Goal: Ask a question: Seek information or help from site administrators or community

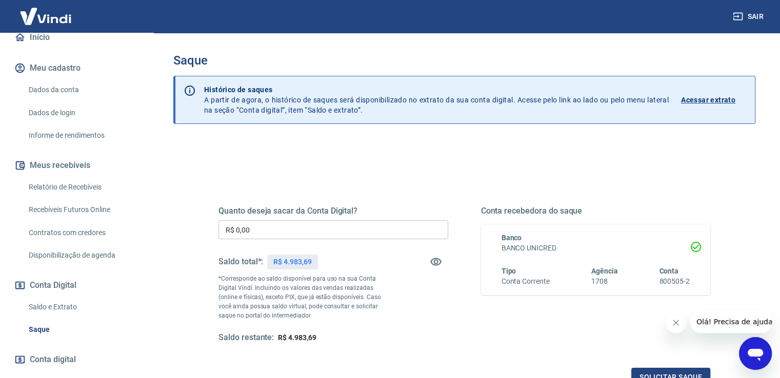
scroll to position [154, 0]
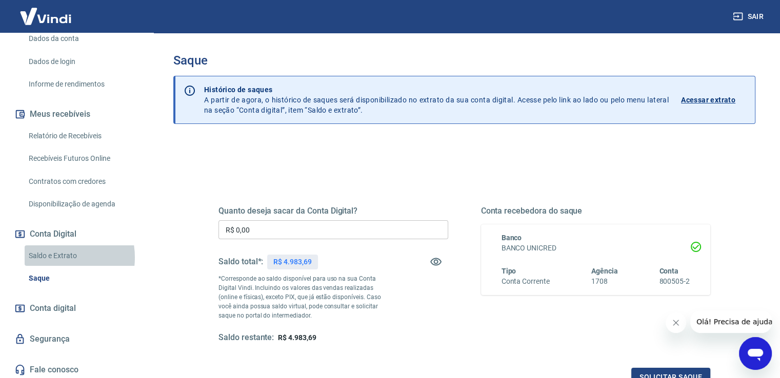
click at [51, 257] on link "Saldo e Extrato" at bounding box center [83, 255] width 116 height 21
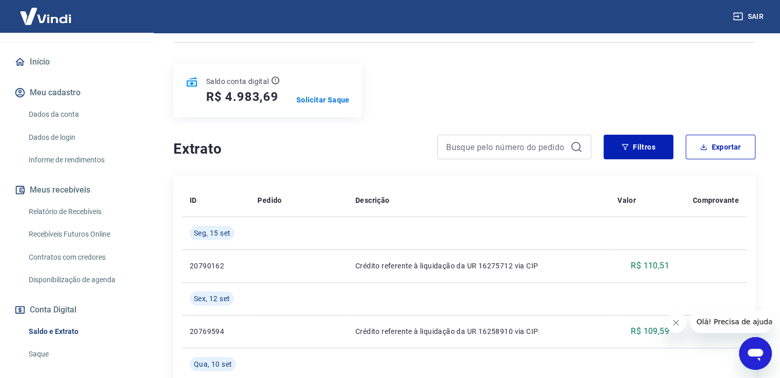
scroll to position [156, 0]
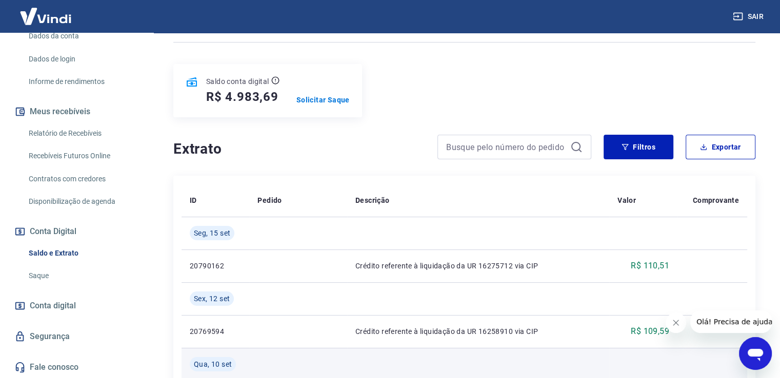
click at [287, 358] on td at bounding box center [298, 364] width 98 height 33
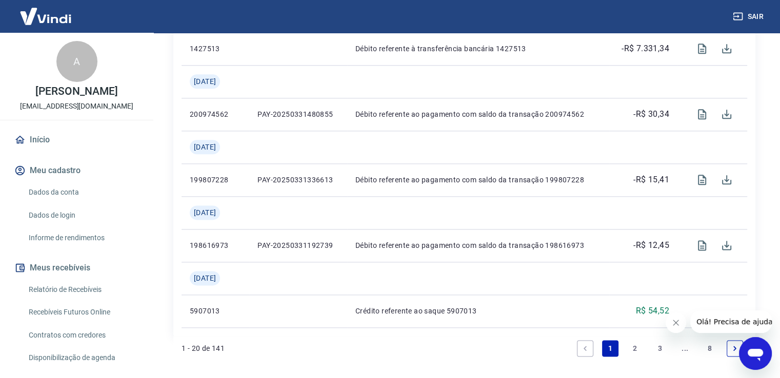
scroll to position [1216, 0]
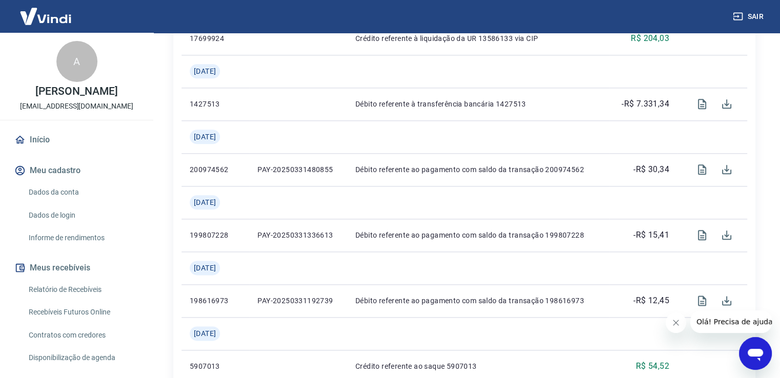
click at [42, 134] on link "Início" at bounding box center [76, 140] width 129 height 23
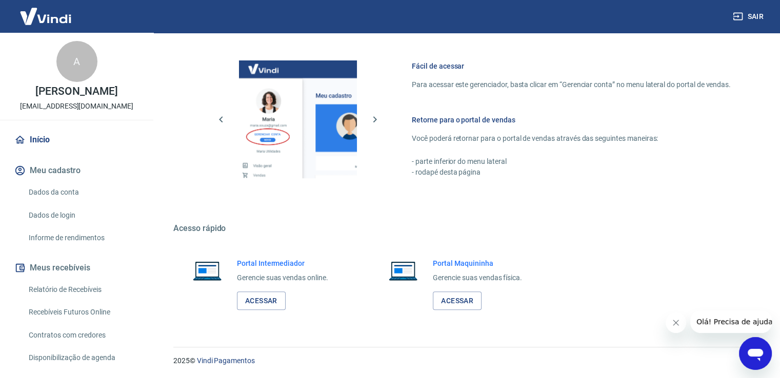
scroll to position [431, 0]
click at [264, 299] on link "Acessar" at bounding box center [261, 301] width 49 height 19
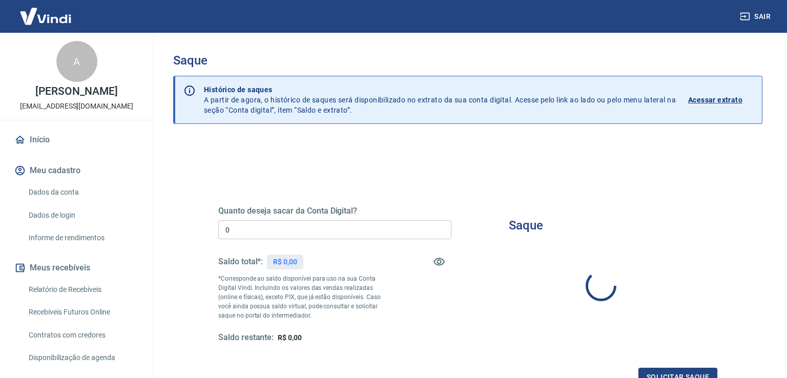
type input "R$ 0,00"
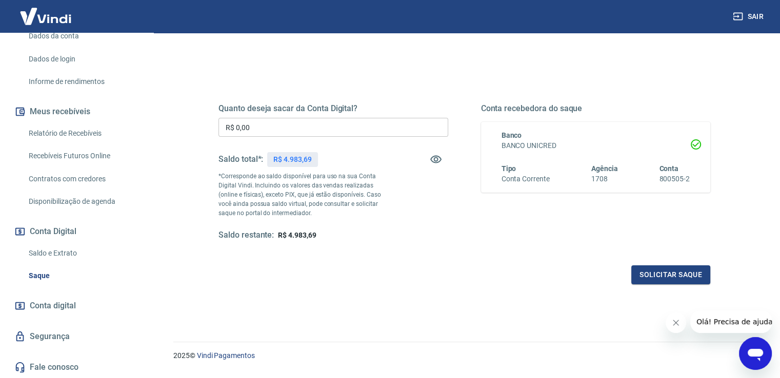
scroll to position [128, 0]
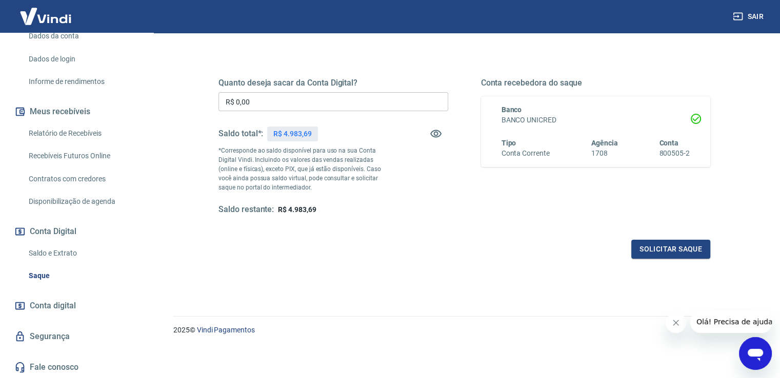
click at [39, 302] on span "Conta digital" at bounding box center [53, 306] width 46 height 14
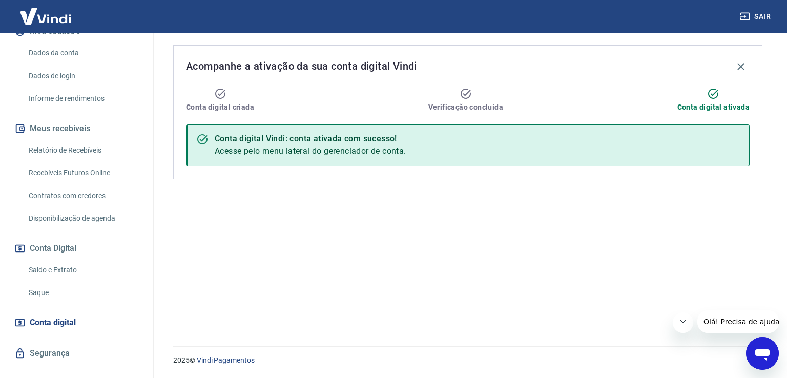
scroll to position [156, 0]
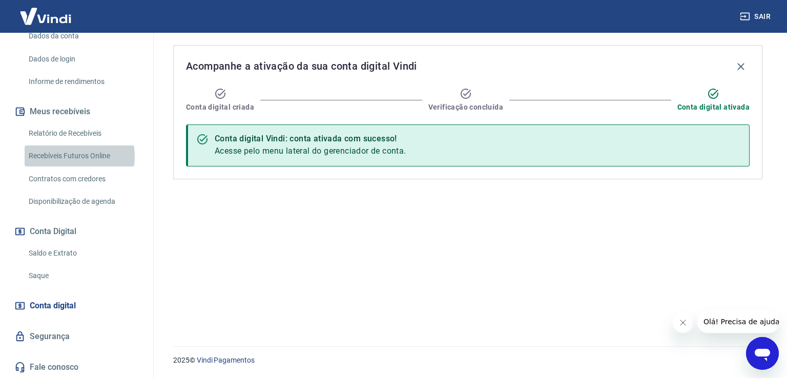
click at [69, 156] on link "Recebíveis Futuros Online" at bounding box center [83, 156] width 116 height 21
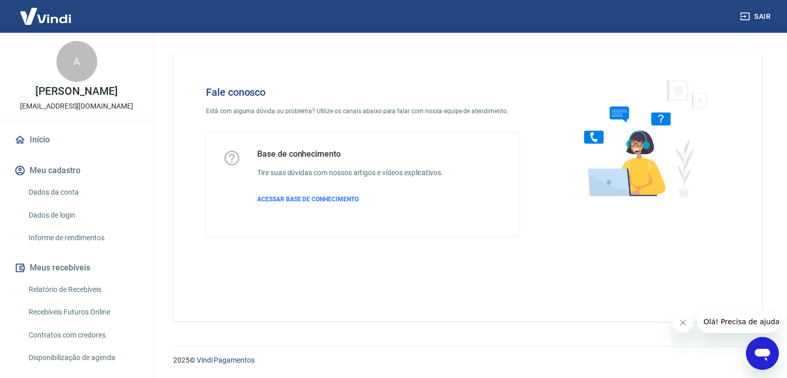
click at [765, 354] on icon "Abrir janela de mensagens" at bounding box center [762, 355] width 15 height 12
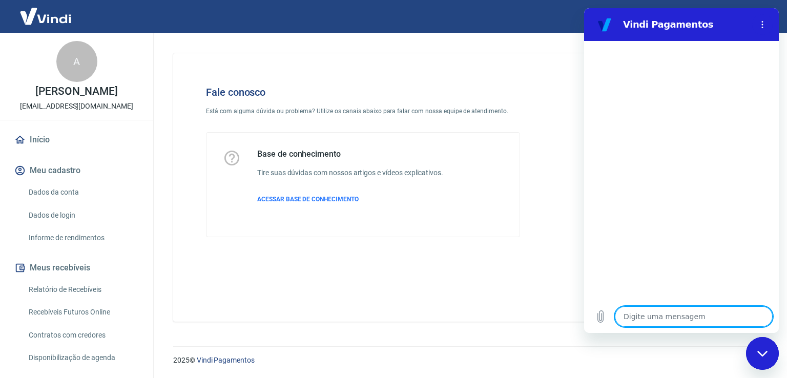
click at [689, 317] on textarea at bounding box center [694, 316] width 158 height 21
type textarea "P"
type textarea "x"
type textarea "Pr"
type textarea "x"
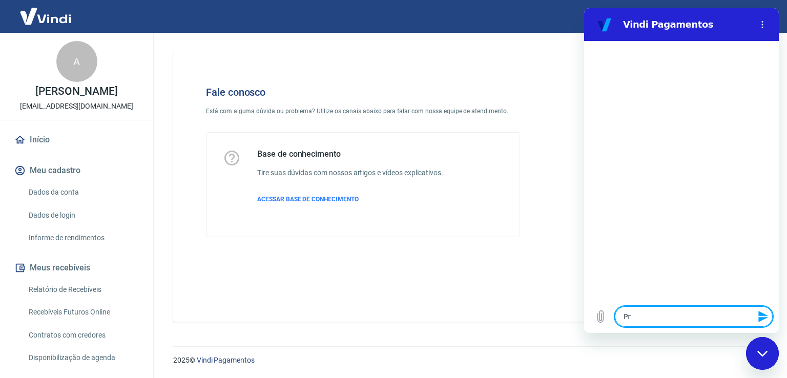
type textarea "Pre"
type textarea "x"
type textarea "Prec"
type textarea "x"
type textarea "Preci"
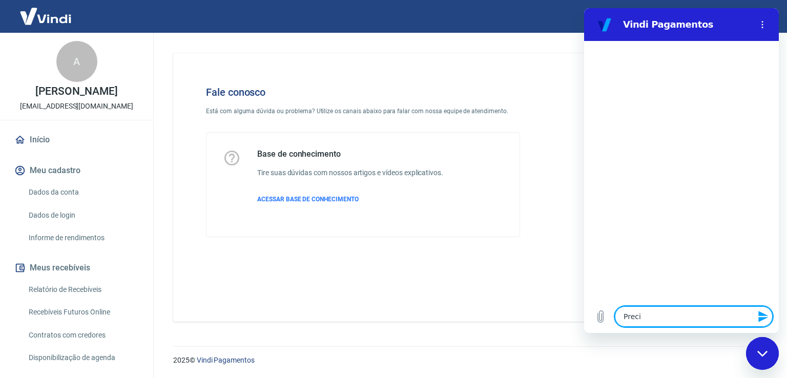
type textarea "x"
type textarea "Precis"
type textarea "x"
type textarea "Preciso"
type textarea "x"
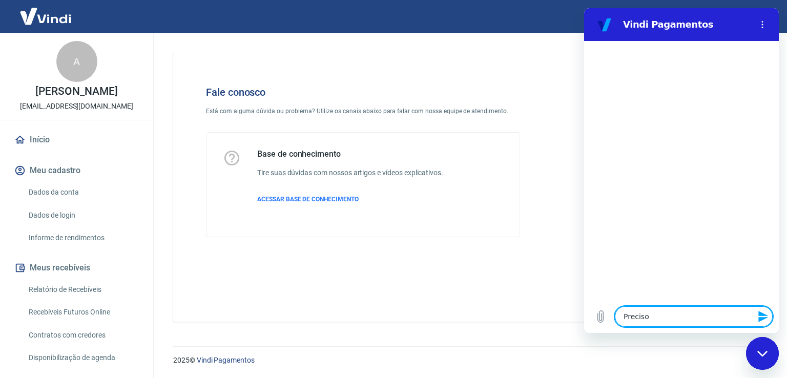
type textarea "Preciso"
type textarea "x"
type textarea "Preciso d"
type textarea "x"
type textarea "Preciso de"
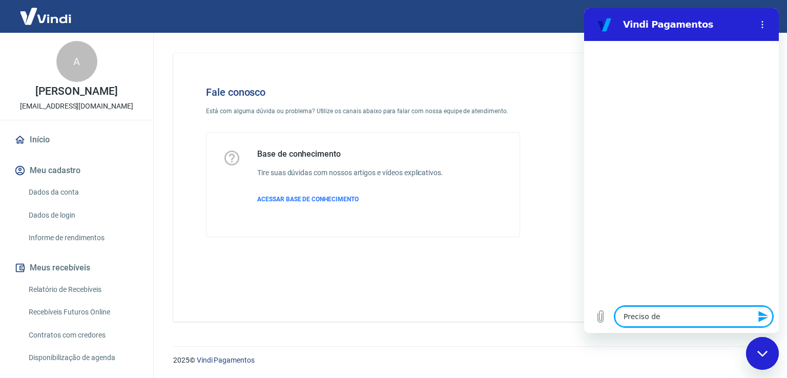
type textarea "x"
type textarea "Preciso de"
type textarea "x"
type textarea "Preciso de a"
type textarea "x"
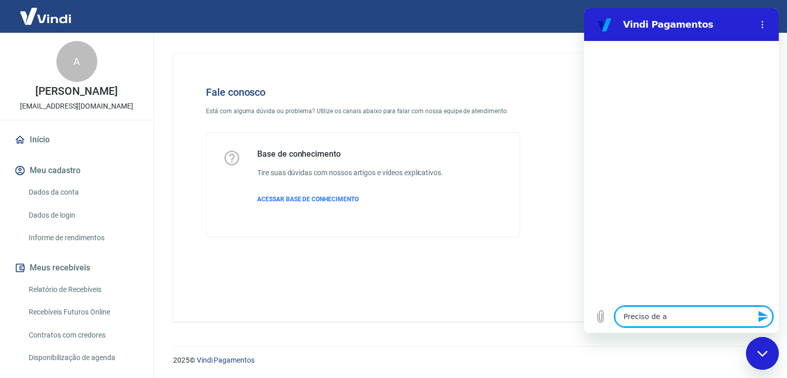
type textarea "Preciso de aj"
type textarea "x"
type textarea "Preciso de aju"
type textarea "x"
type textarea "Preciso de ajud"
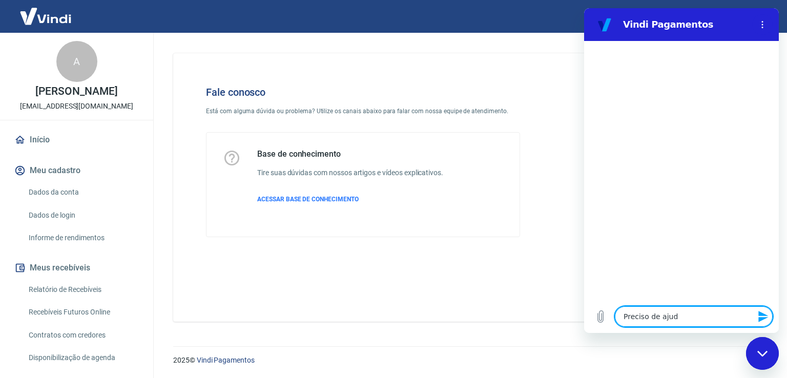
type textarea "x"
type textarea "Preciso de ajuda"
type textarea "x"
type textarea "Preciso de ajuda"
type textarea "x"
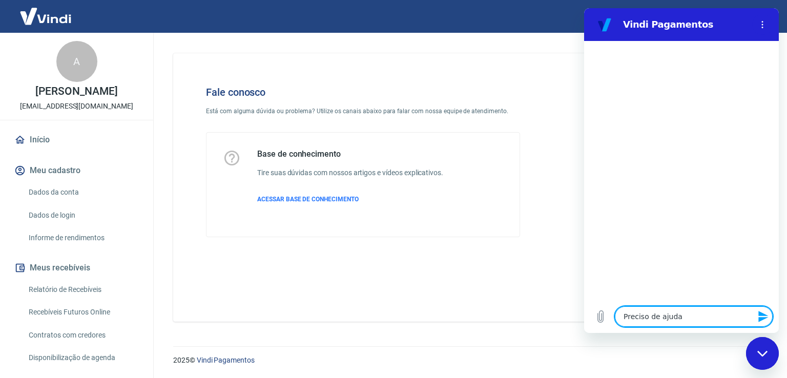
type textarea "Preciso de ajuda p"
type textarea "x"
type textarea "Preciso de ajuda pa"
type textarea "x"
type textarea "Preciso de ajuda par"
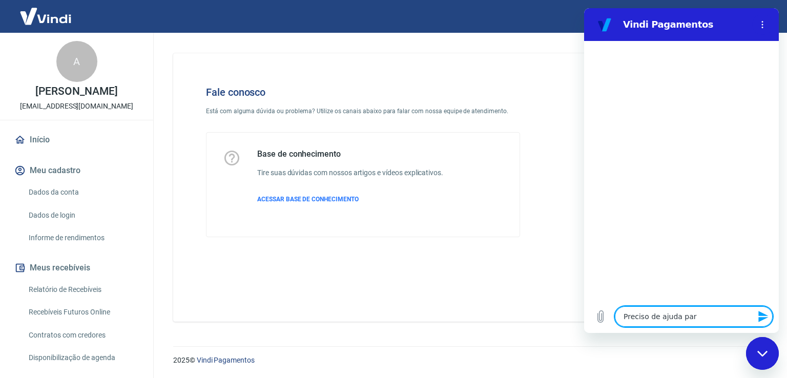
type textarea "x"
type textarea "Preciso de ajuda para"
type textarea "x"
type textarea "Preciso de ajuda para"
type textarea "x"
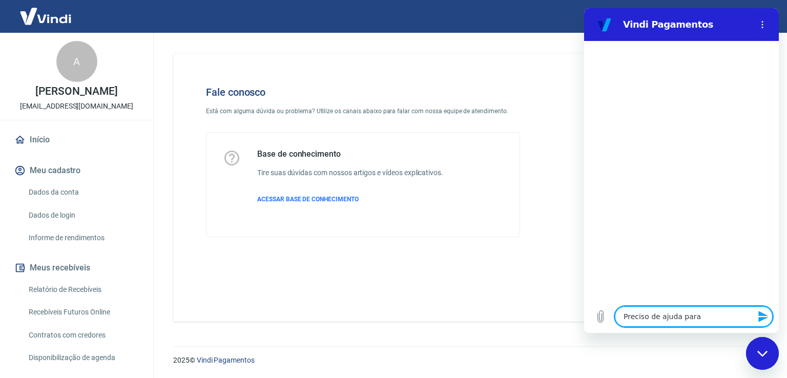
type textarea "Preciso de ajuda para f"
type textarea "x"
type textarea "Preciso de ajuda para fa"
type textarea "x"
type textarea "Preciso de ajuda para faz"
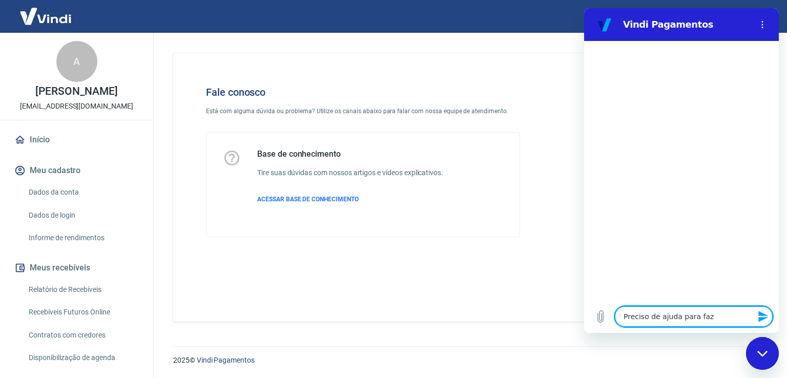
type textarea "x"
type textarea "Preciso de ajuda para faze"
type textarea "x"
type textarea "Preciso de ajuda para fazer"
type textarea "x"
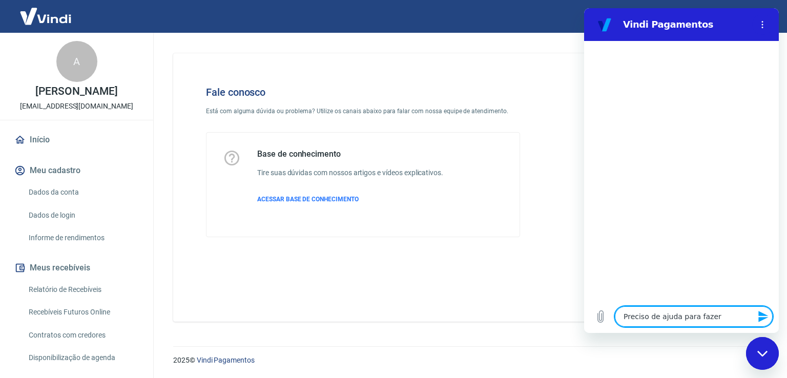
type textarea "Preciso de ajuda para fazer"
type textarea "x"
type textarea "Preciso de ajuda para fazer a"
type textarea "x"
type textarea "Preciso de ajuda para fazer a"
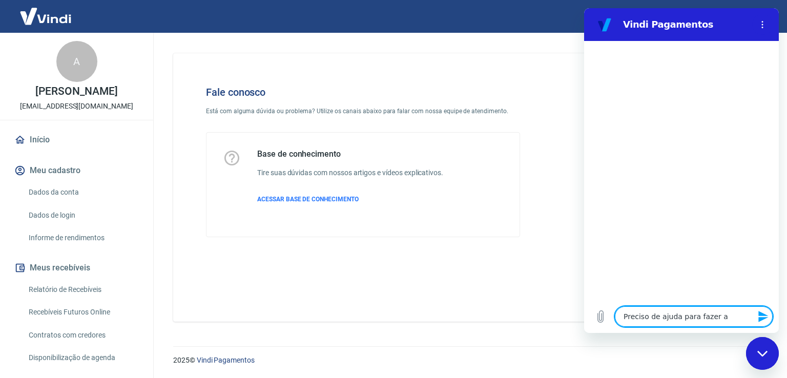
type textarea "x"
type textarea "Preciso de ajuda para fazer a"
type textarea "x"
type textarea "Preciso de ajuda para fazer ao"
type textarea "x"
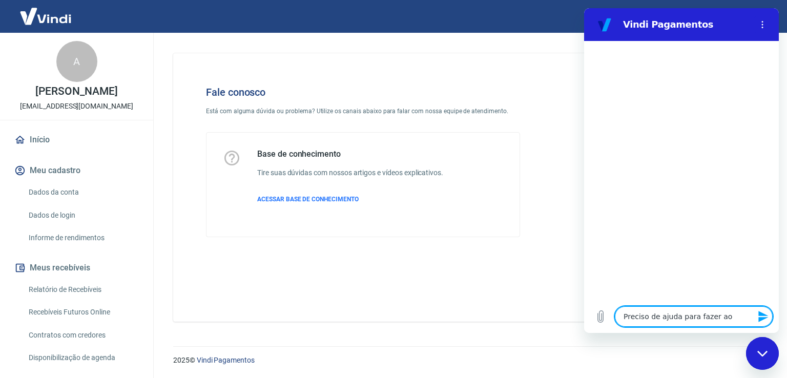
type textarea "Preciso de ajuda para fazer a"
type textarea "x"
type textarea "Preciso de ajuda para fazer"
type textarea "x"
type textarea "Preciso de ajuda para fazer o"
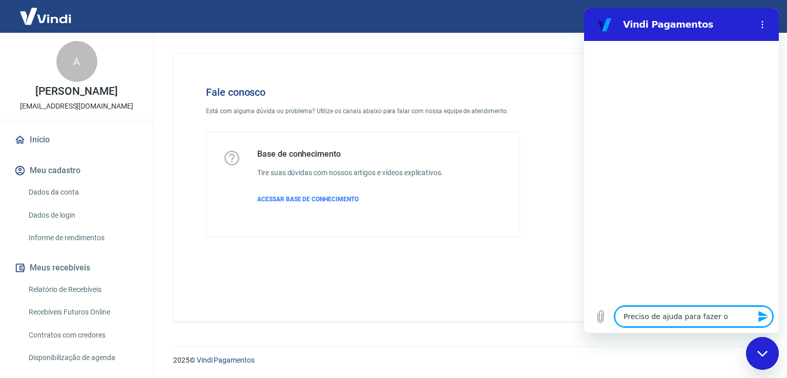
type textarea "x"
type textarea "Preciso de ajuda para fazer o"
type textarea "x"
type textarea "Preciso de ajuda para fazer o c"
type textarea "x"
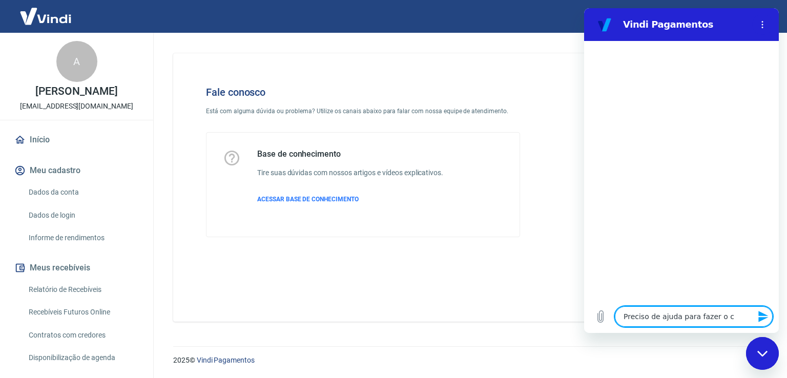
type textarea "Preciso de ajuda para fazer o ca"
type textarea "x"
type textarea "Preciso de ajuda para fazer o can"
type textarea "x"
type textarea "Preciso de ajuda para fazer o canc"
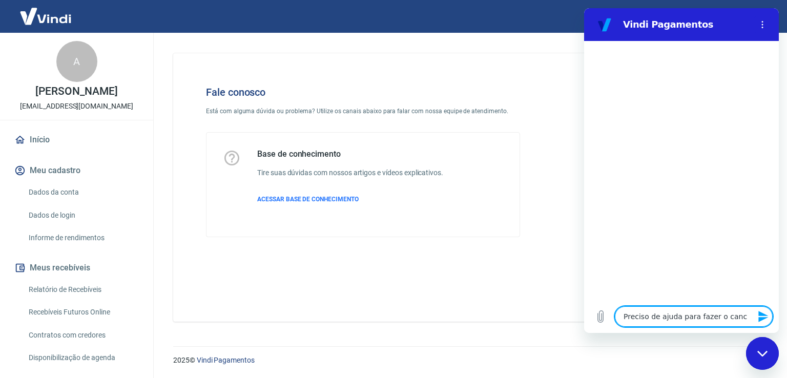
type textarea "x"
type textarea "Preciso de ajuda para fazer o cance"
type textarea "x"
type textarea "Preciso de ajuda para fazer o cancel"
type textarea "x"
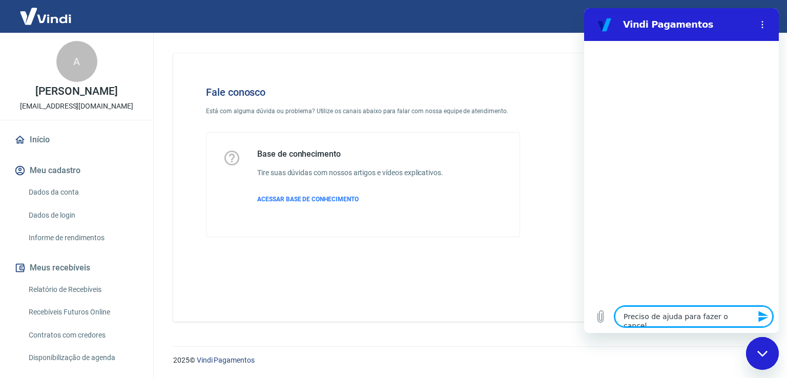
type textarea "Preciso de ajuda para fazer o cancela"
type textarea "x"
type textarea "Preciso de ajuda para fazer o cancelam"
type textarea "x"
type textarea "Preciso de ajuda para fazer o cancelame"
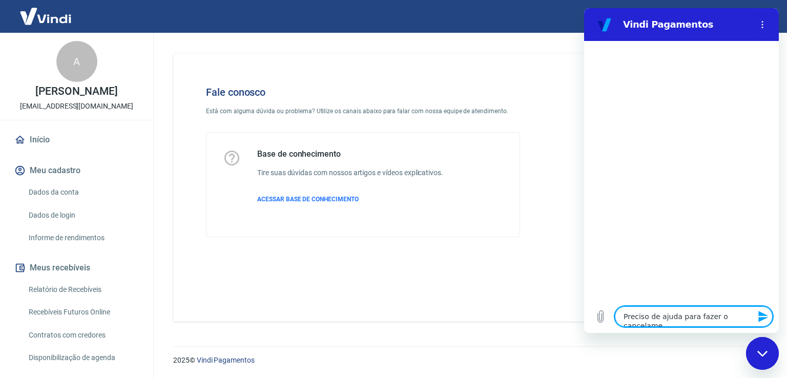
type textarea "x"
type textarea "Preciso de ajuda para fazer o cancelamen"
type textarea "x"
type textarea "Preciso de ajuda para fazer o cancelament"
type textarea "x"
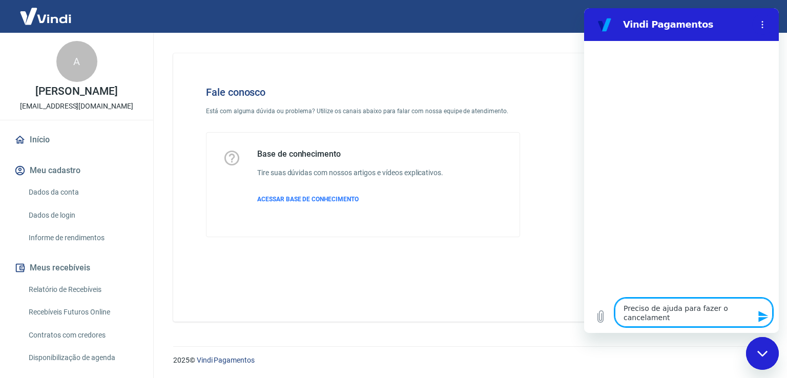
type textarea "Preciso de ajuda para fazer o cancelamento"
type textarea "x"
type textarea "Preciso de ajuda para fazer o cancelamento"
type textarea "x"
type textarea "Preciso de ajuda para fazer o cancelamento e"
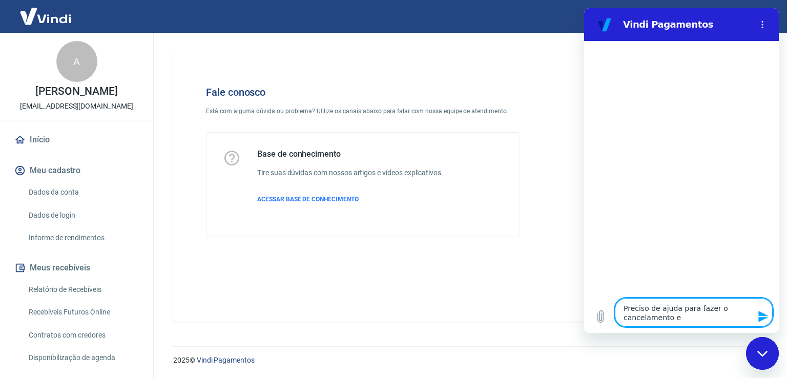
type textarea "x"
type textarea "Preciso de ajuda para fazer o cancelamento e"
type textarea "x"
type textarea "Preciso de ajuda para fazer o cancelamento e r"
type textarea "x"
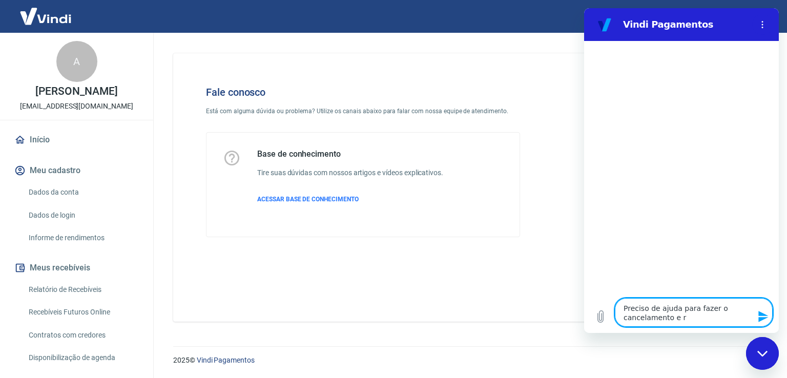
type textarea "Preciso de ajuda para fazer o cancelamento e re"
type textarea "x"
type textarea "Preciso de ajuda para fazer o cancelamento e ree"
type textarea "x"
type textarea "Preciso de ajuda para fazer o cancelamento e reem"
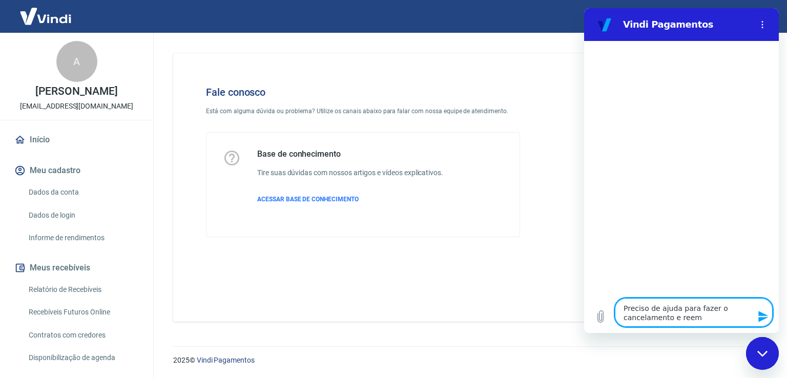
type textarea "x"
type textarea "Preciso de ajuda para fazer o cancelamento e reemb"
type textarea "x"
type textarea "Preciso de ajuda para fazer o cancelamento e reembo"
type textarea "x"
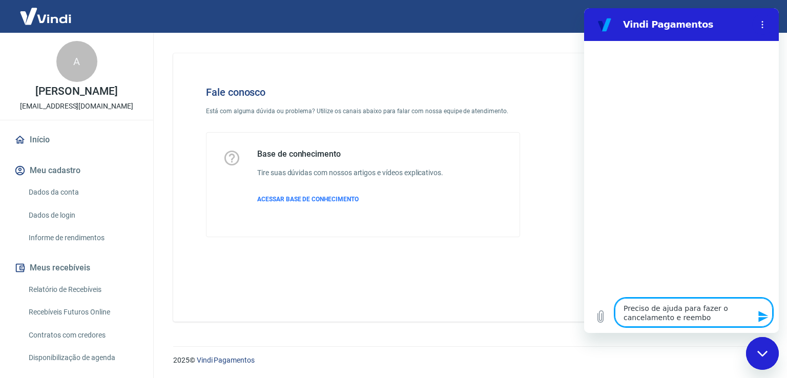
type textarea "Preciso de ajuda para fazer o cancelamento e reembol"
type textarea "x"
type textarea "Preciso de ajuda para fazer o cancelamento e reembols"
type textarea "x"
type textarea "Preciso de ajuda para fazer o cancelamento e reembolso"
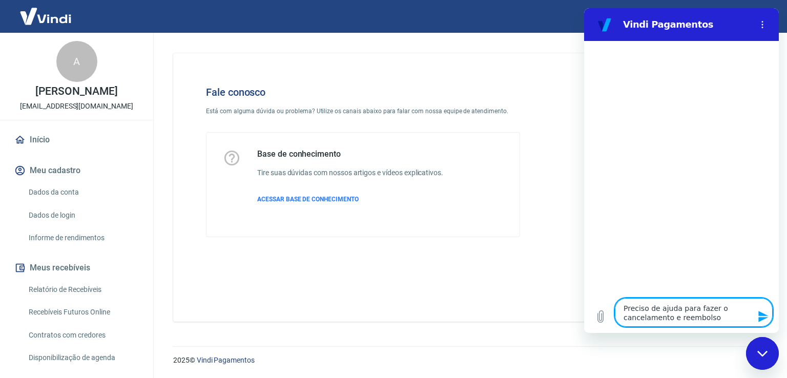
type textarea "x"
type textarea "Preciso de ajuda para fazer o cancelamento e reembolso"
type textarea "x"
type textarea "Preciso de ajuda para fazer o cancelamento e reembolso d"
type textarea "x"
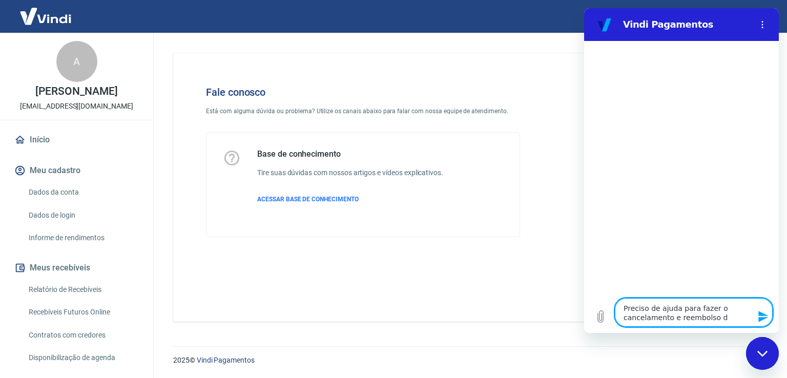
type textarea "Preciso de ajuda para fazer o cancelamento e reembolso de"
type textarea "x"
type textarea "Preciso de ajuda para fazer o cancelamento e reembolso de"
type textarea "x"
type textarea "Preciso de ajuda para fazer o cancelamento e reembolso de u"
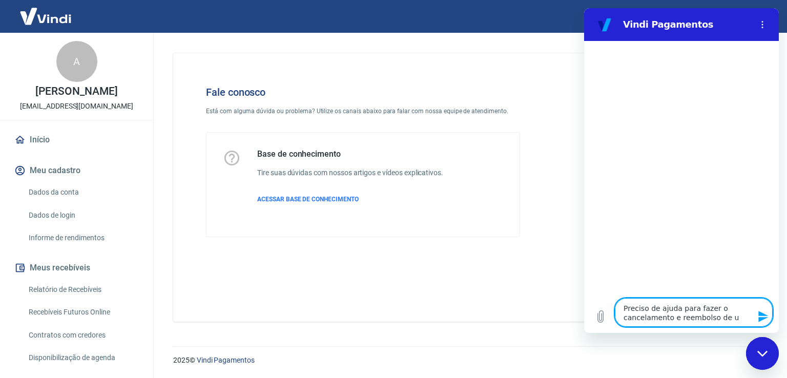
type textarea "x"
type textarea "Preciso de ajuda para fazer o cancelamento e reembolso de um"
type textarea "x"
type textarea "Preciso de ajuda para fazer o cancelamento e reembolso de uma"
type textarea "x"
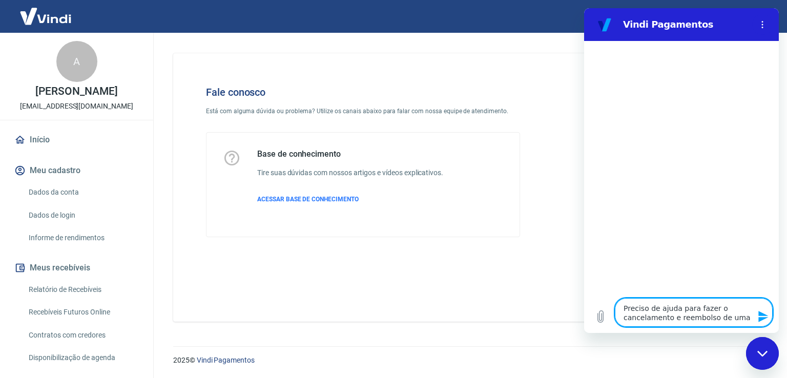
type textarea "Preciso de ajuda para fazer o cancelamento e reembolso de uma"
type textarea "x"
type textarea "Preciso de ajuda para fazer o cancelamento e reembolso de uma c"
type textarea "x"
type textarea "Preciso de ajuda para fazer o cancelamento e reembolso de uma co"
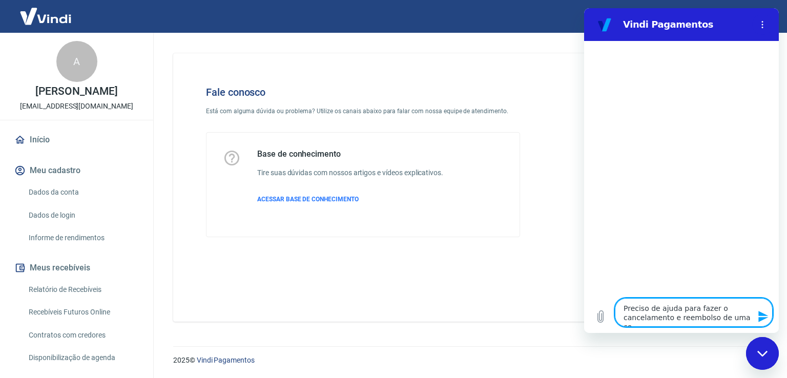
type textarea "x"
type textarea "Preciso de ajuda para fazer o cancelamento e reembolso de uma com"
type textarea "x"
type textarea "Preciso de ajuda para fazer o cancelamento e reembolso de uma comp"
type textarea "x"
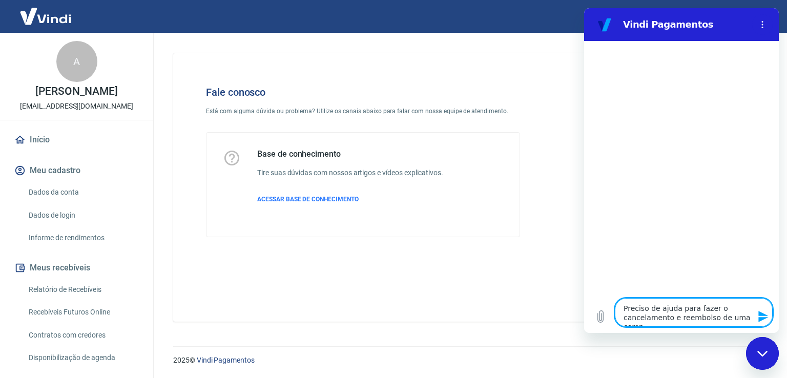
type textarea "Preciso de ajuda para fazer o cancelamento e reembolso de uma compr"
type textarea "x"
type textarea "Preciso de ajuda para fazer o cancelamento e reembolso de uma compra"
type textarea "x"
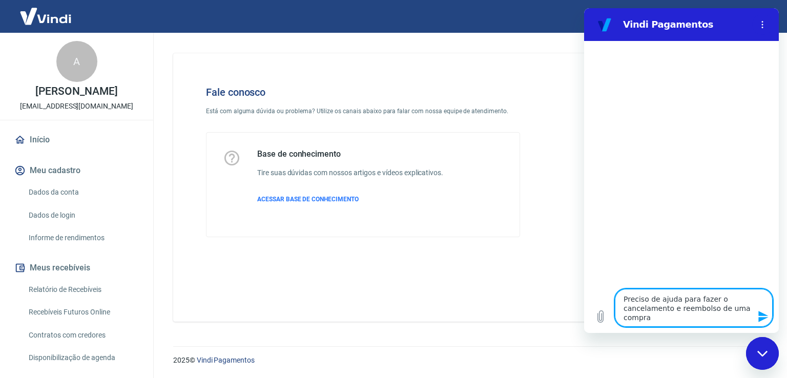
type textarea "Preciso de ajuda para fazer o cancelamento e reembolso de uma compra."
type textarea "x"
type textarea "Preciso de ajuda para fazer o cancelamento e reembolso de uma compra."
type textarea "x"
type textarea "Preciso de ajuda para fazer o cancelamento e reembolso de uma compra. E"
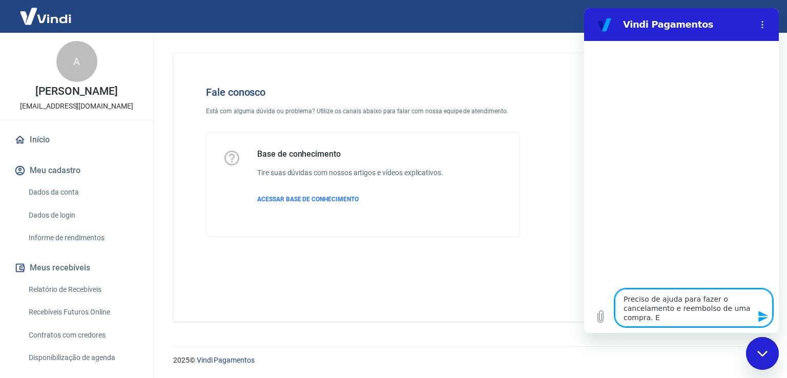
type textarea "x"
type textarea "Preciso de ajuda para fazer o cancelamento e reembolso de uma compra. Eu"
type textarea "x"
type textarea "Preciso de ajuda para fazer o cancelamento e reembolso de uma compra. Eu"
type textarea "x"
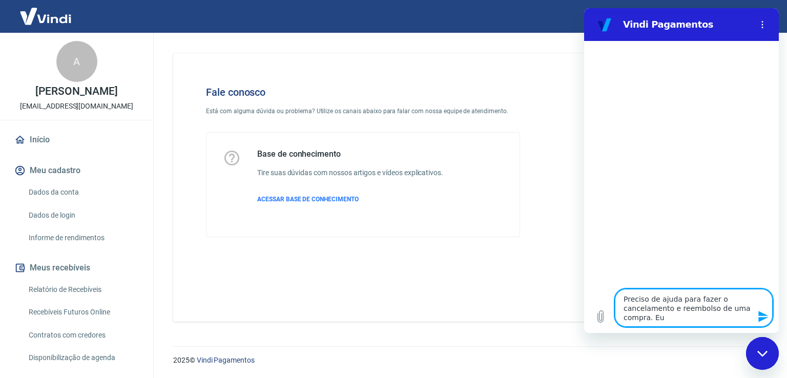
type textarea "Preciso de ajuda para fazer o cancelamento e reembolso de uma compra. Eu f"
type textarea "x"
type textarea "Preciso de ajuda para fazer o cancelamento e reembolso de uma compra. Eu fi"
type textarea "x"
type textarea "Preciso de ajuda para fazer o cancelamento e reembolso de uma compra. Eu fiz"
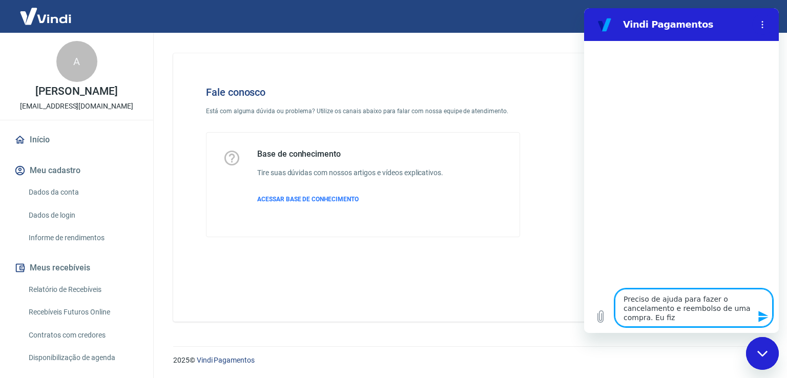
type textarea "x"
type textarea "Preciso de ajuda para fazer o cancelamento e reembolso de uma compra. Eu fiz"
type textarea "x"
type textarea "Preciso de ajuda para fazer o cancelamento e reembolso de uma compra. Eu fiz a"
type textarea "x"
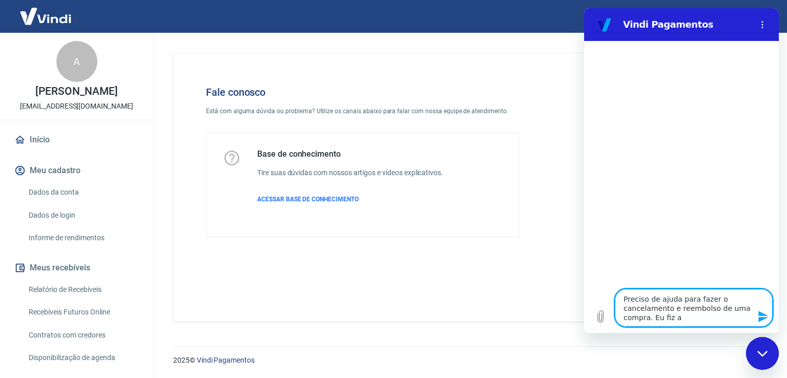
type textarea "Preciso de ajuda para fazer o cancelamento e reembolso de uma compra. Eu fiz a"
type textarea "x"
type textarea "Preciso de ajuda para fazer o cancelamento e reembolso de uma compra. Eu fiz a s"
type textarea "x"
type textarea "Preciso de ajuda para fazer o cancelamento e reembolso de uma compra. Eu fiz a …"
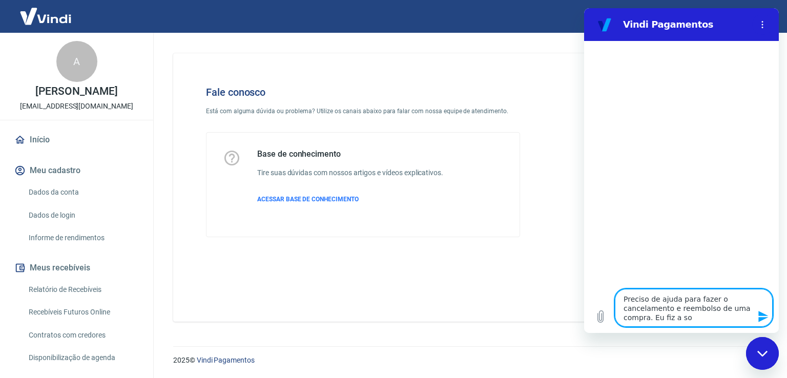
type textarea "x"
type textarea "Preciso de ajuda para fazer o cancelamento e reembolso de uma compra. Eu fiz a …"
type textarea "x"
type textarea "Preciso de ajuda para fazer o cancelamento e reembolso de uma compra. Eu fiz a …"
type textarea "x"
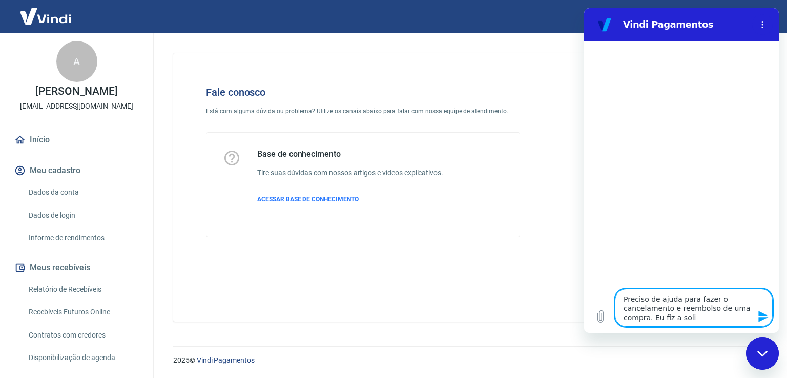
type textarea "Preciso de ajuda para fazer o cancelamento e reembolso de uma compra. Eu fiz a …"
type textarea "x"
type textarea "Preciso de ajuda para fazer o cancelamento e reembolso de uma compra. Eu fiz a …"
type textarea "x"
type textarea "Preciso de ajuda para fazer o cancelamento e reembolso de uma compra. Eu fiz a …"
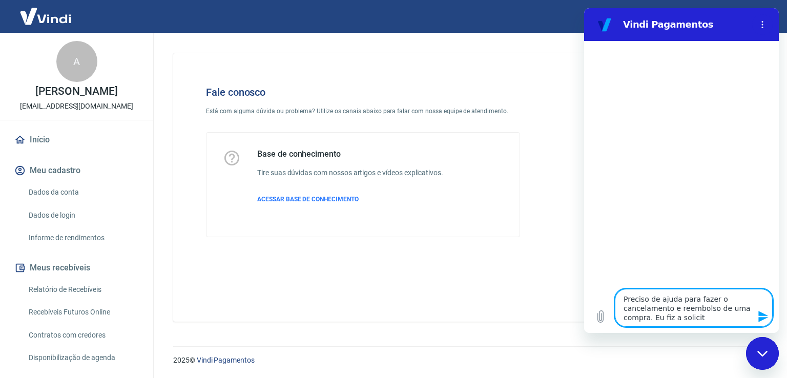
type textarea "x"
type textarea "Preciso de ajuda para fazer o cancelamento e reembolso de uma compra. Eu fiz a …"
type textarea "x"
type textarea "Preciso de ajuda para fazer o cancelamento e reembolso de uma compra. Eu fiz a …"
type textarea "x"
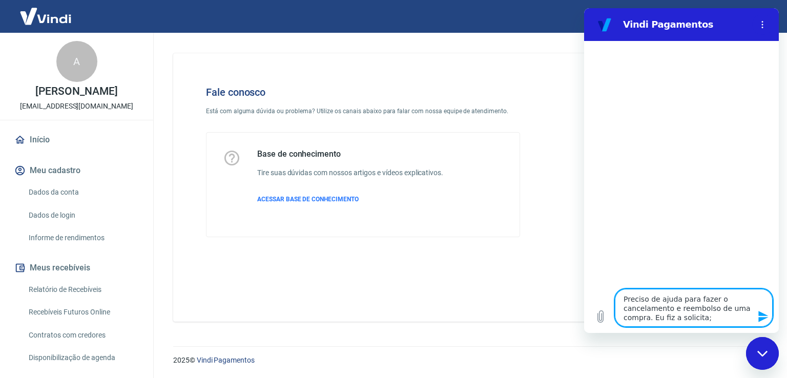
type textarea "Preciso de ajuda para fazer o cancelamento e reembolso de uma compra. Eu fiz a …"
type textarea "x"
type textarea "Preciso de ajuda para fazer o cancelamento e reembolso de uma compra. Eu fiz a …"
type textarea "x"
type textarea "Preciso de ajuda para fazer o cancelamento e reembolso de uma compra. Eu fiz a …"
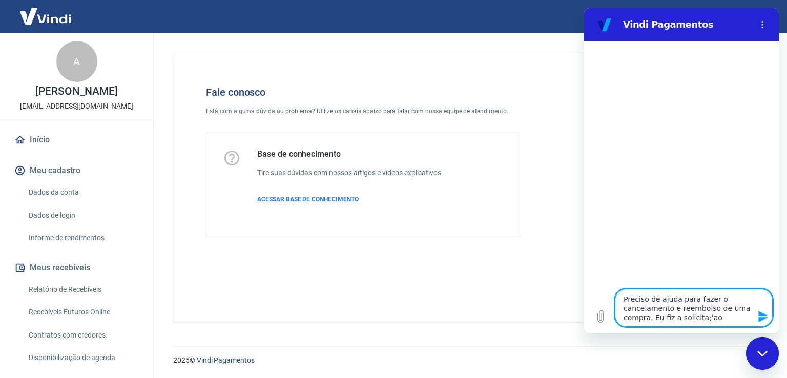
type textarea "x"
type textarea "Preciso de ajuda para fazer o cancelamento e reembolso de uma compra. Eu fiz a …"
type textarea "x"
type textarea "Preciso de ajuda para fazer o cancelamento e reembolso de uma compra. Eu fiz a …"
type textarea "x"
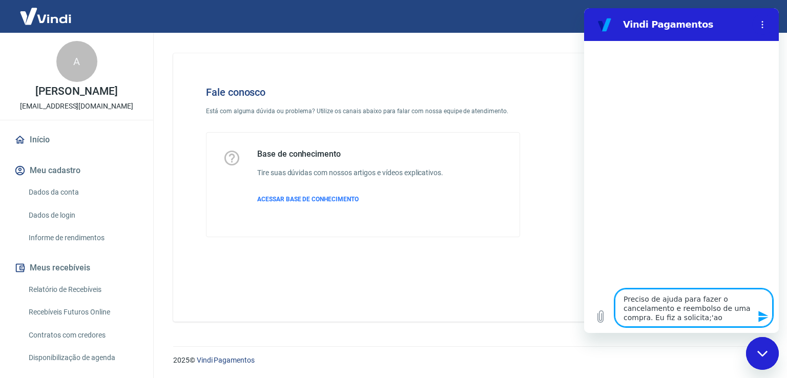
type textarea "Preciso de ajuda para fazer o cancelamento e reembolso de uma compra. Eu fiz a …"
type textarea "x"
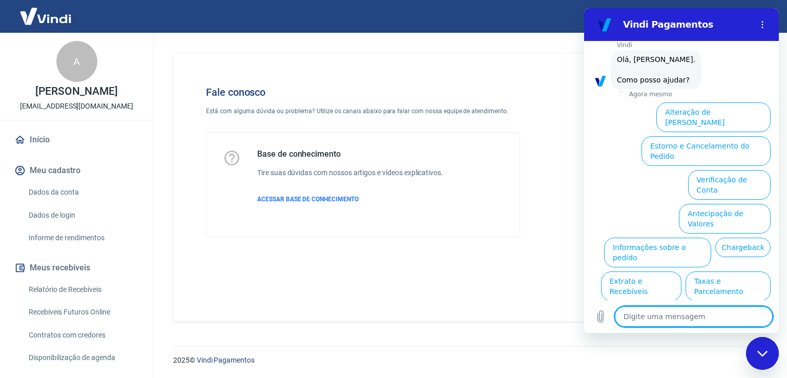
scroll to position [107, 0]
click at [729, 136] on button "Estorno e Cancelamento do Pedido" at bounding box center [706, 151] width 129 height 30
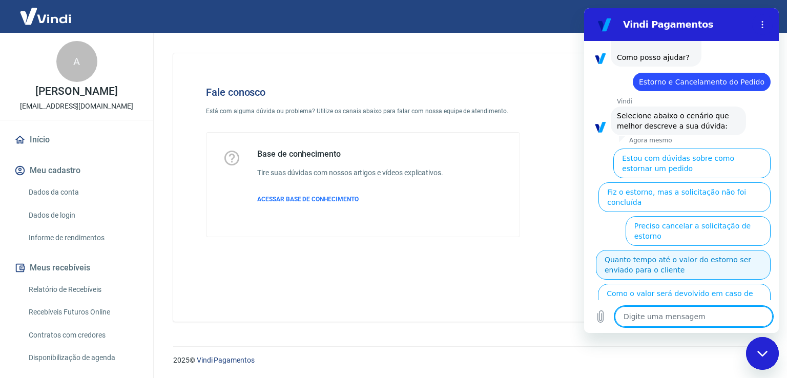
scroll to position [137, 0]
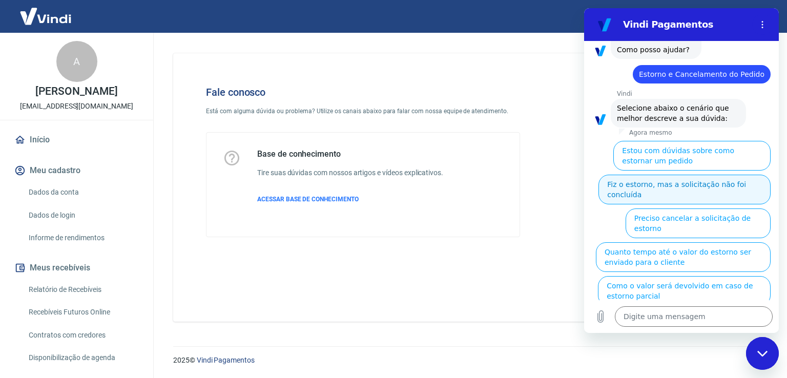
click at [754, 177] on button "Fiz o estorno, mas a solicitação não foi concluída" at bounding box center [685, 190] width 172 height 30
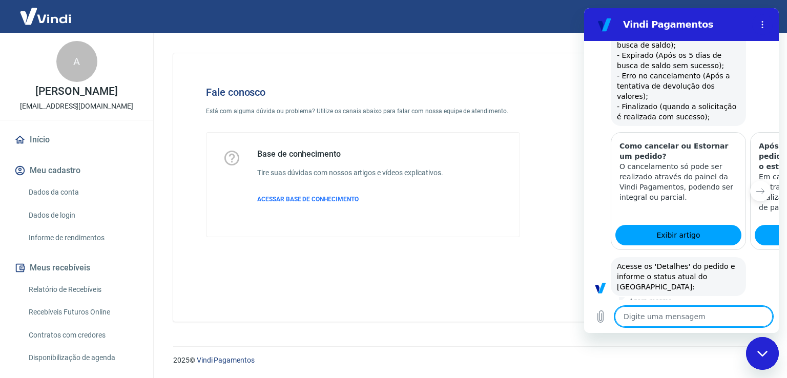
scroll to position [477, 0]
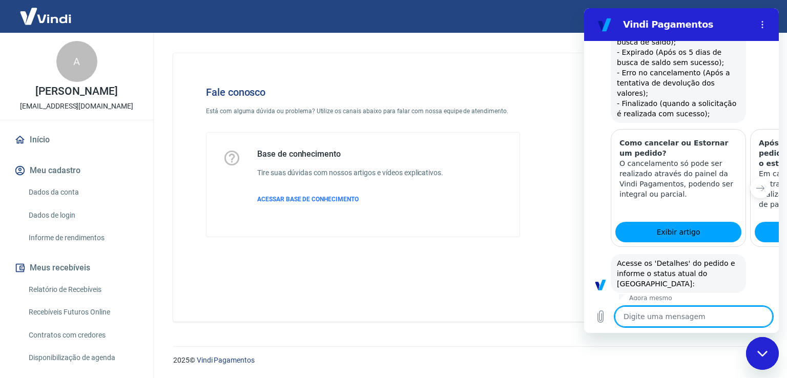
click at [650, 340] on button "Status Pendente" at bounding box center [665, 355] width 69 height 30
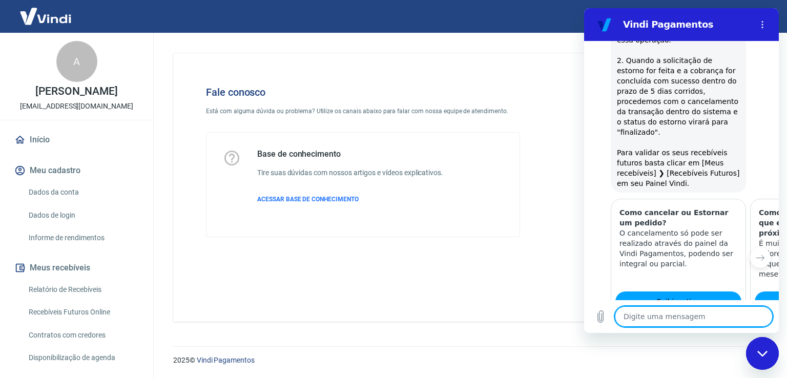
scroll to position [1051, 0]
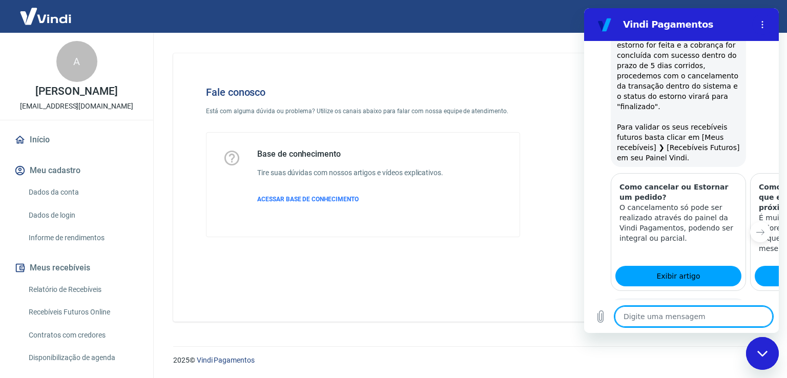
click at [715, 351] on button "Sim" at bounding box center [721, 360] width 30 height 19
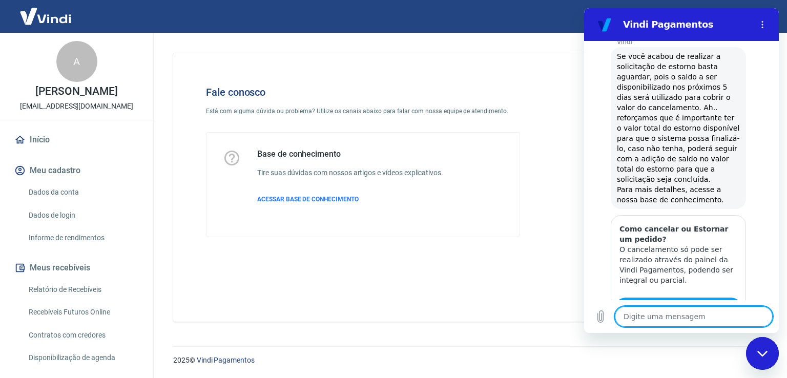
scroll to position [1392, 0]
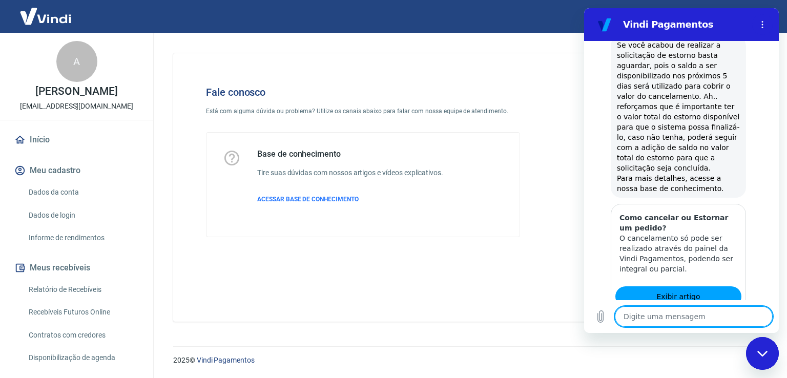
click at [712, 351] on button "Sim" at bounding box center [721, 360] width 30 height 19
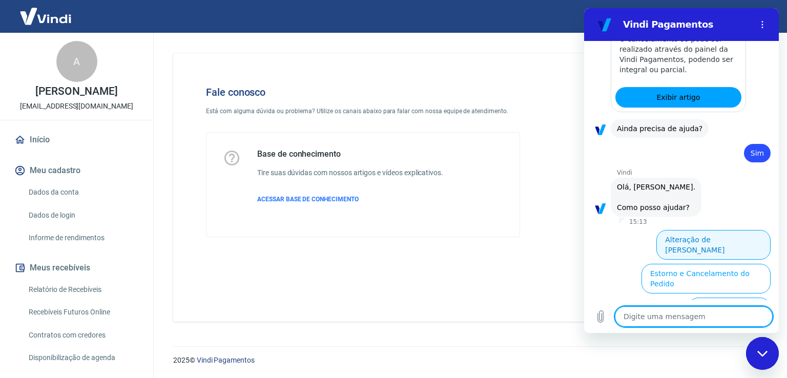
scroll to position [1658, 0]
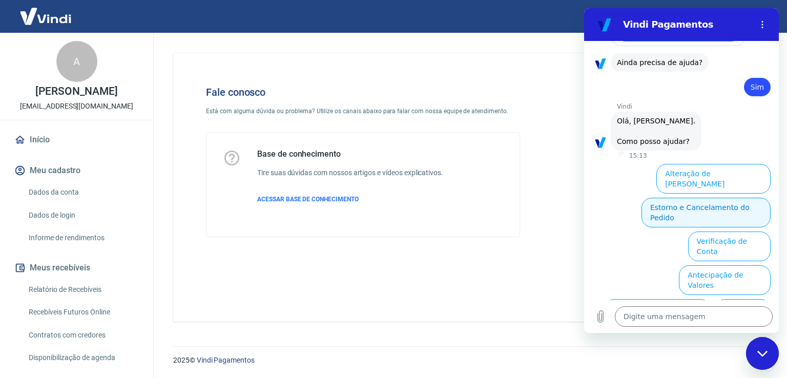
click at [713, 198] on button "Estorno e Cancelamento do Pedido" at bounding box center [706, 213] width 129 height 30
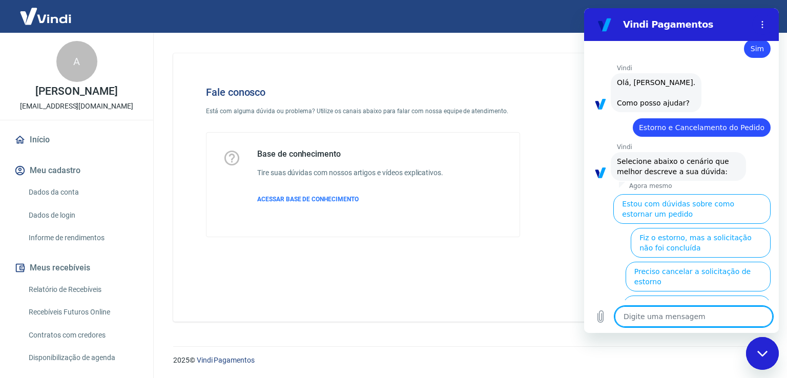
scroll to position [1697, 0]
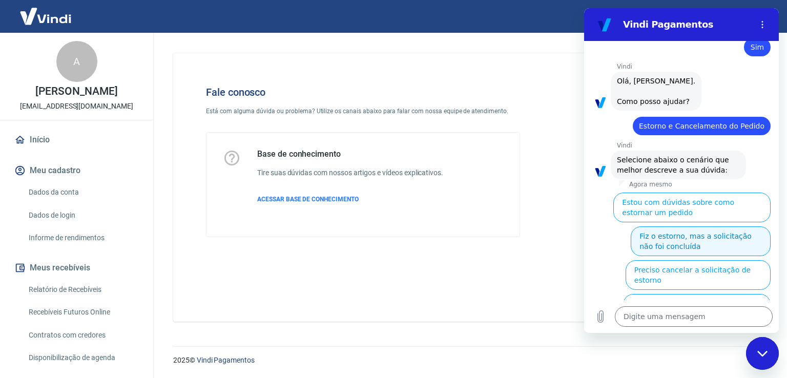
click at [681, 227] on button "Fiz o estorno, mas a solicitação não foi concluída" at bounding box center [701, 242] width 140 height 30
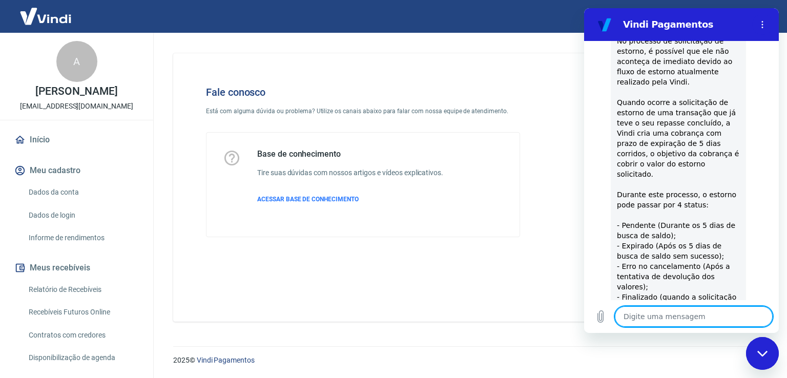
scroll to position [1933, 0]
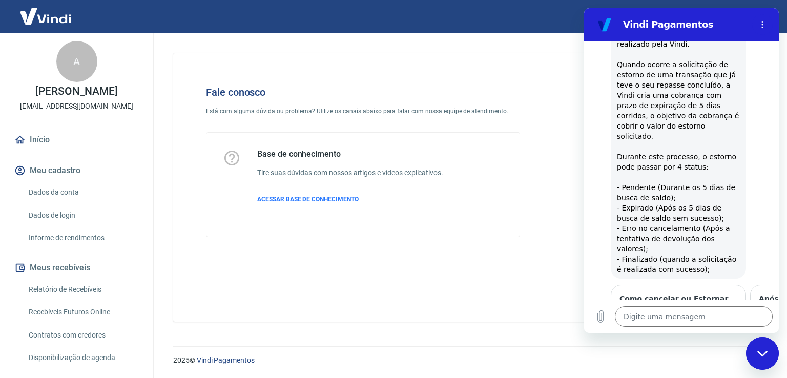
click at [757, 342] on icon "Próximo item" at bounding box center [761, 344] width 8 height 5
click at [600, 340] on icon "Item anterior" at bounding box center [603, 344] width 8 height 8
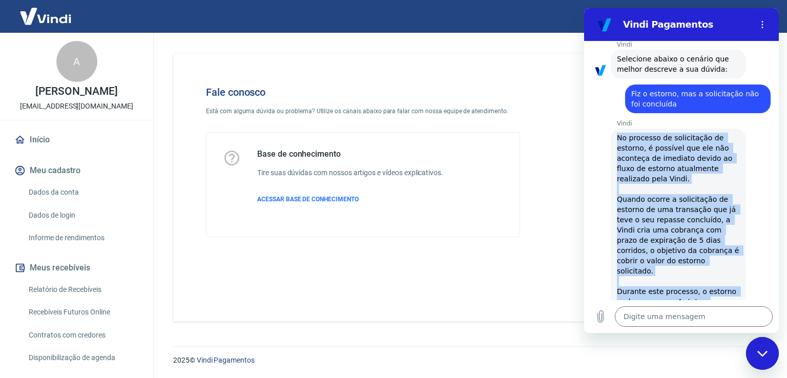
scroll to position [1873, 0]
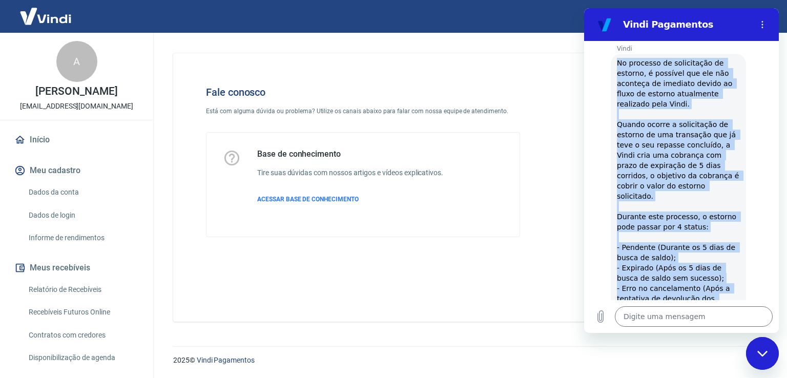
drag, startPoint x: 618, startPoint y: 95, endPoint x: 711, endPoint y: 237, distance: 170.3
click at [711, 237] on span "No processo de solicitação de estorno, é possível que ele não aconteça de imedi…" at bounding box center [678, 196] width 123 height 277
copy span "No processo de solicitação de estorno, é possível que ele não aconteça de imedi…"
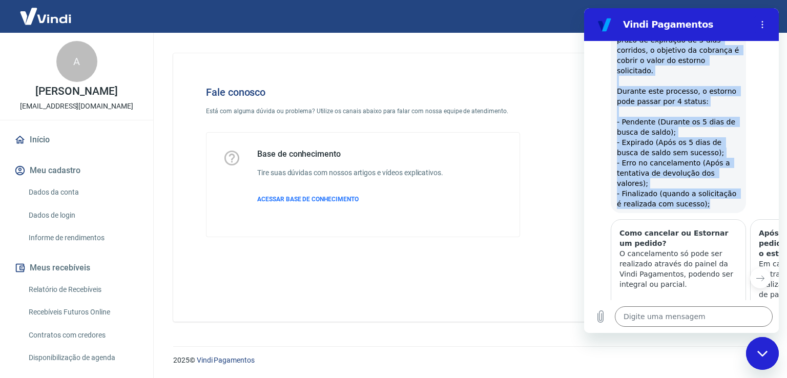
scroll to position [1976, 0]
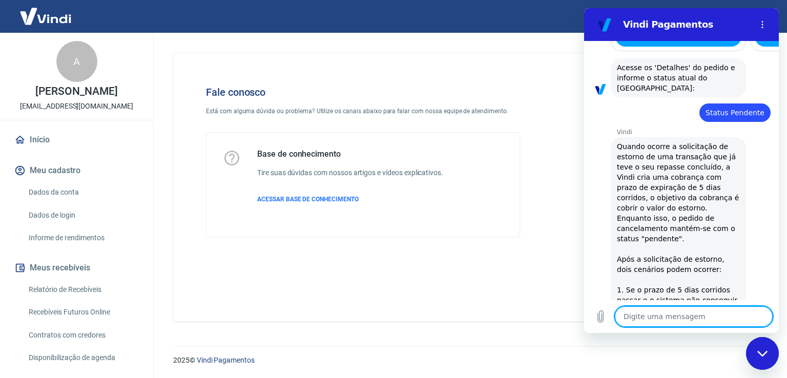
scroll to position [2217, 0]
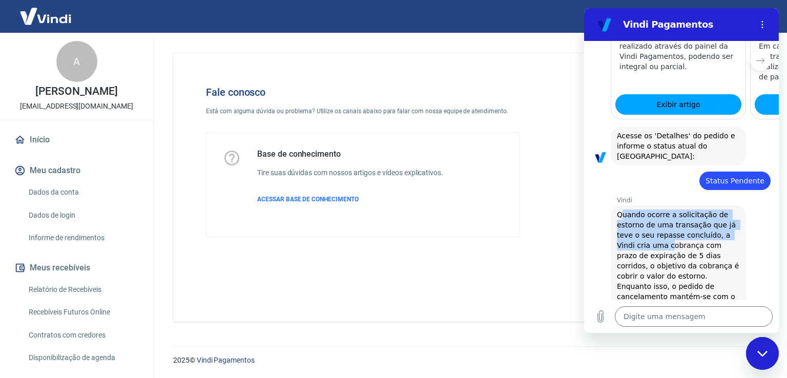
drag, startPoint x: 621, startPoint y: 104, endPoint x: 668, endPoint y: 136, distance: 57.6
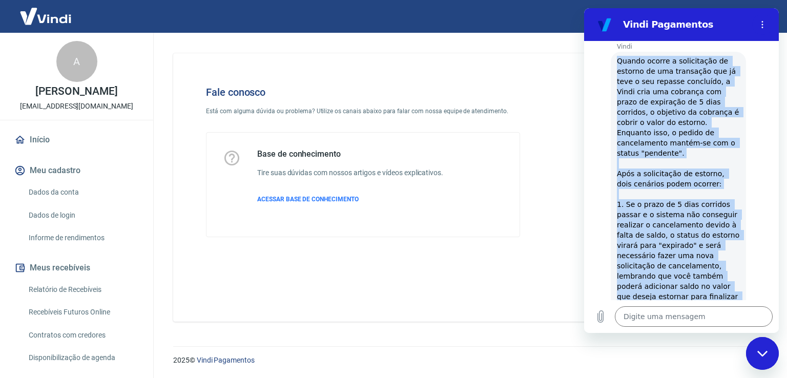
scroll to position [2422, 0]
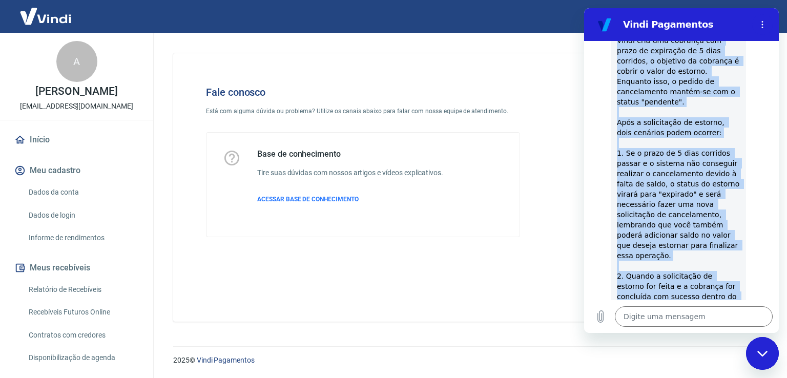
drag, startPoint x: 619, startPoint y: 106, endPoint x: 703, endPoint y: 263, distance: 178.4
click at [703, 263] on span "Quando ocorre a solicitação de estorno de uma transação que já teve o seu repas…" at bounding box center [678, 205] width 123 height 400
copy span "Quando ocorre a solicitação de estorno de uma transação que já teve o seu repas…"
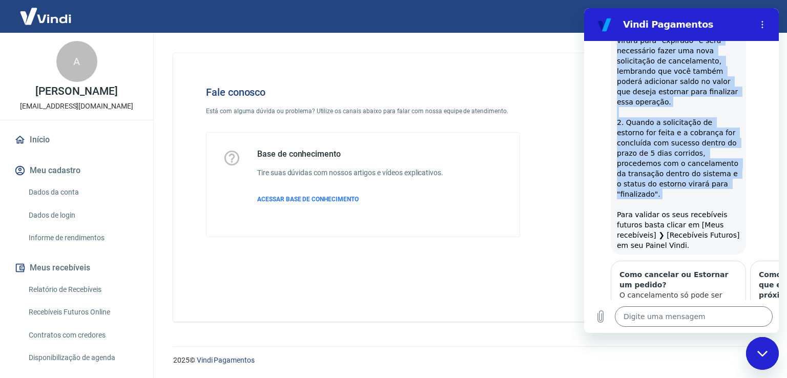
click at [756, 316] on icon "Próximo item" at bounding box center [760, 320] width 8 height 8
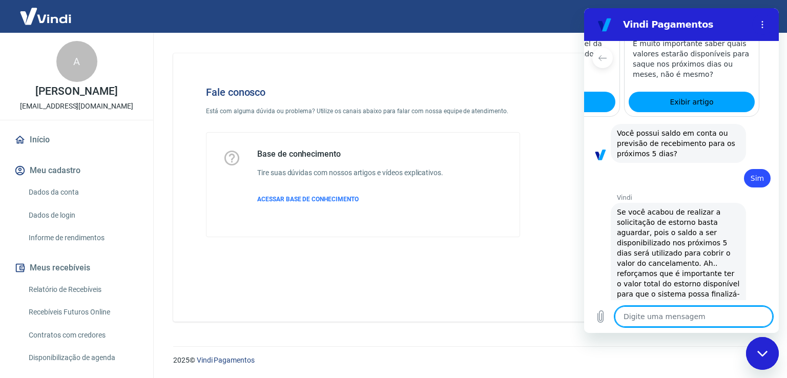
scroll to position [2814, 0]
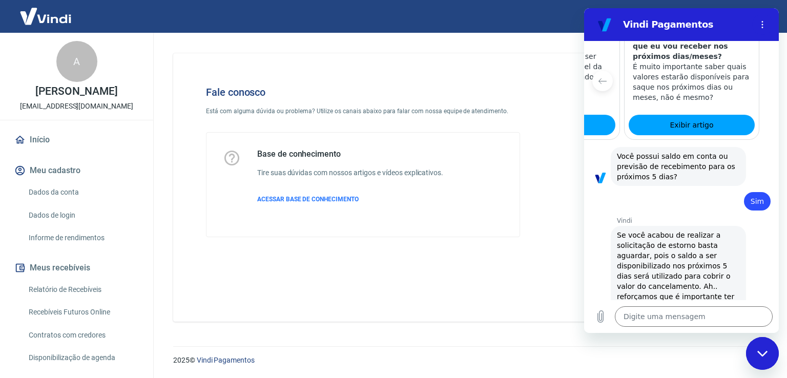
drag, startPoint x: 619, startPoint y: 101, endPoint x: 701, endPoint y: 240, distance: 161.6
click at [701, 240] on span "Se você acabou de realizar a solicitação de estorno basta aguardar, pois o sald…" at bounding box center [678, 307] width 123 height 154
copy span "Se você acabou de realizar a solicitação de estorno basta aguardar, pois o sald…"
